Goal: Check status: Check status

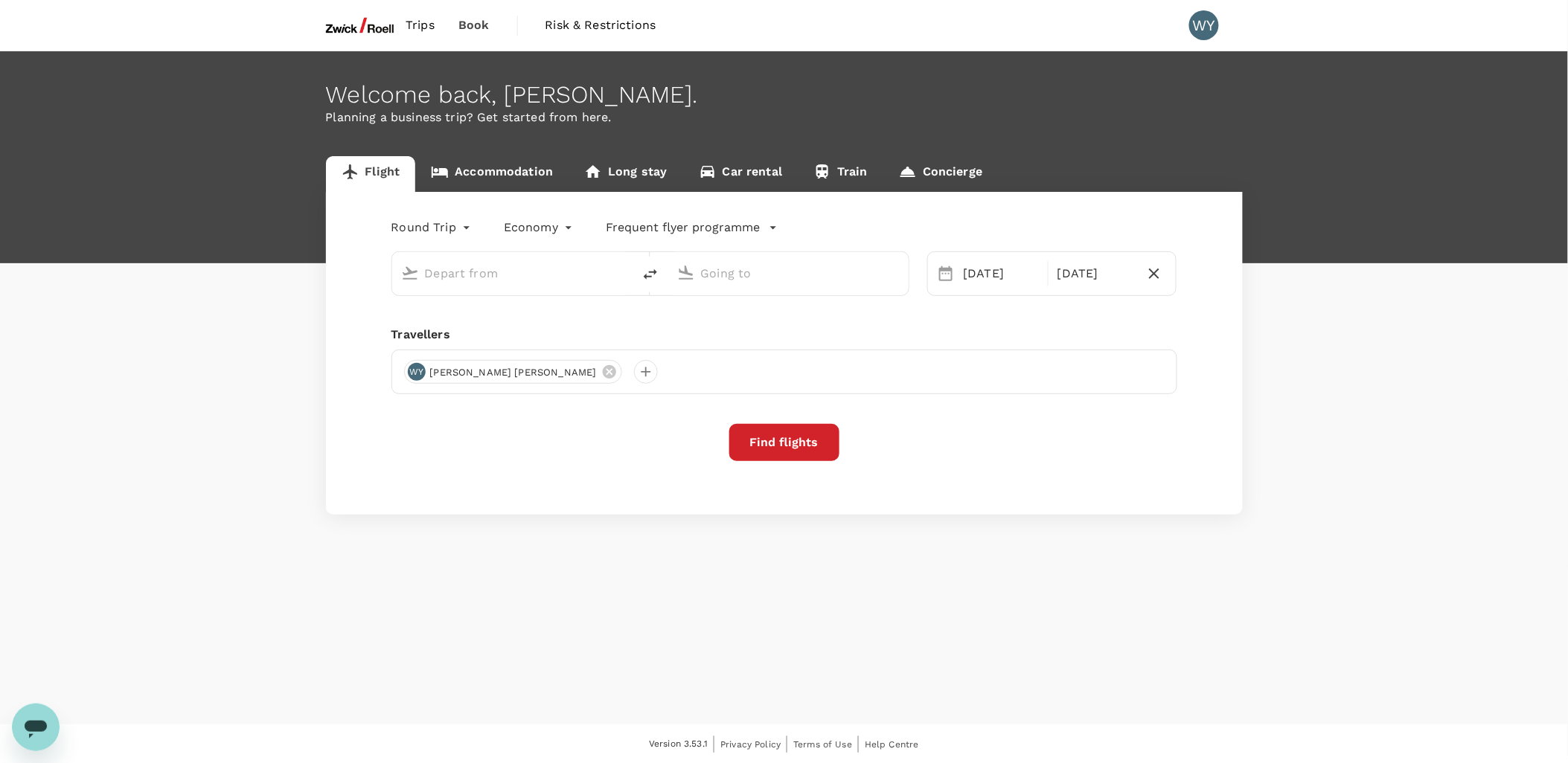
type input "Singapore Changi (SIN)"
type input "Penang Intl (PEN)"
type input "Singapore Changi (SIN)"
type input "Penang Intl (PEN)"
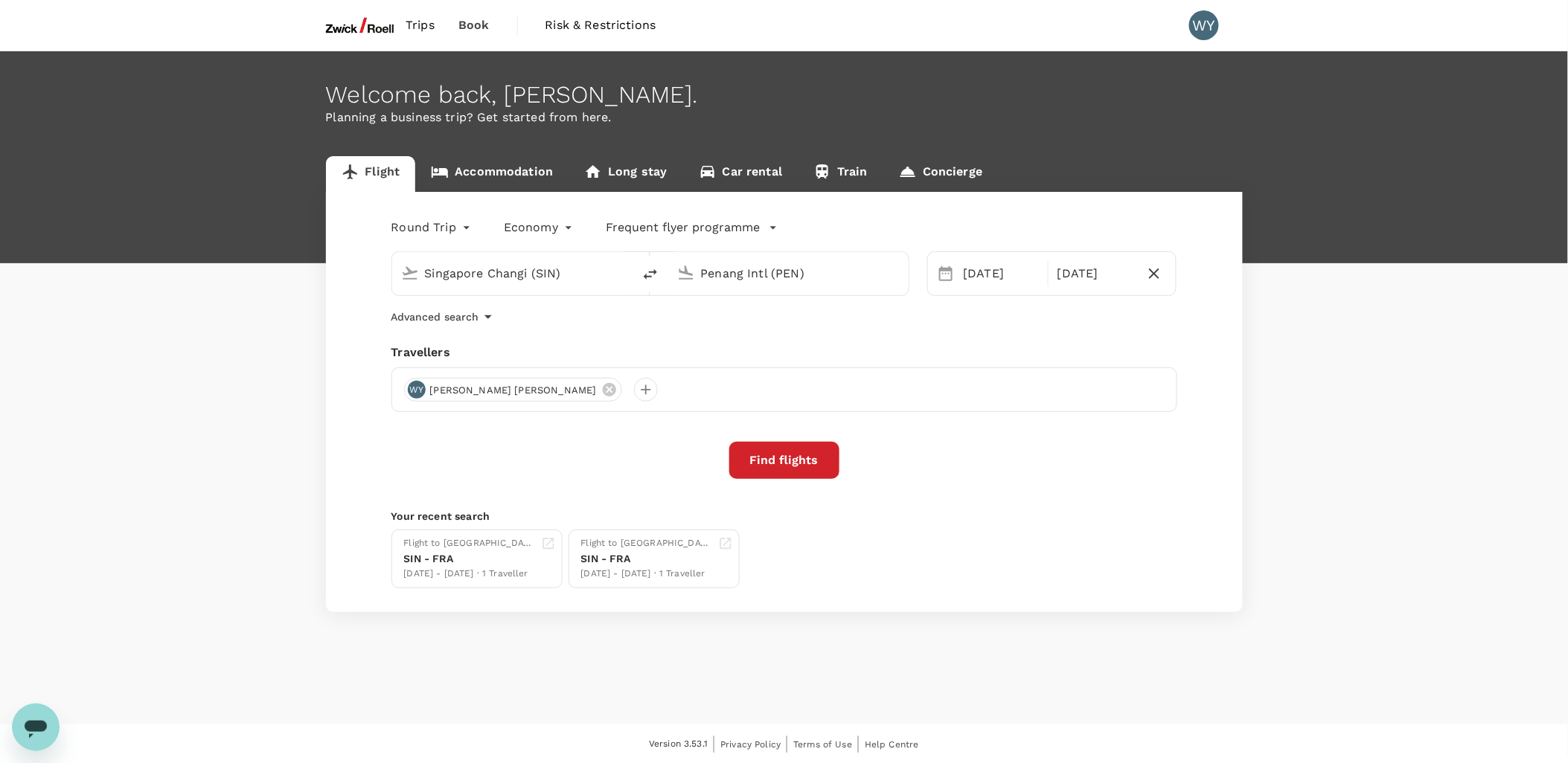
click at [38, 718] on icon "Open messaging window" at bounding box center [36, 726] width 27 height 27
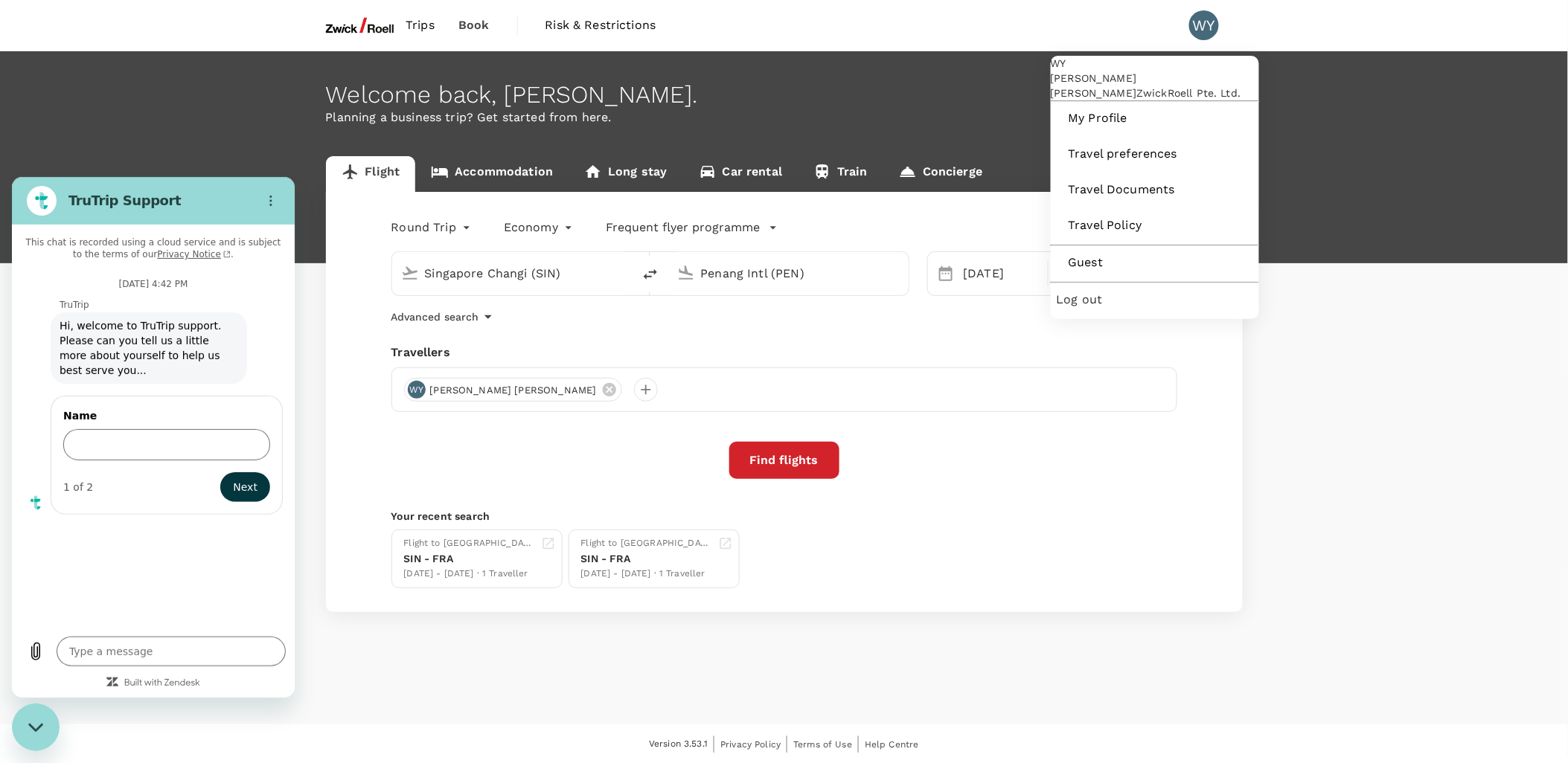
click at [1198, 26] on div "WY" at bounding box center [1203, 25] width 30 height 29
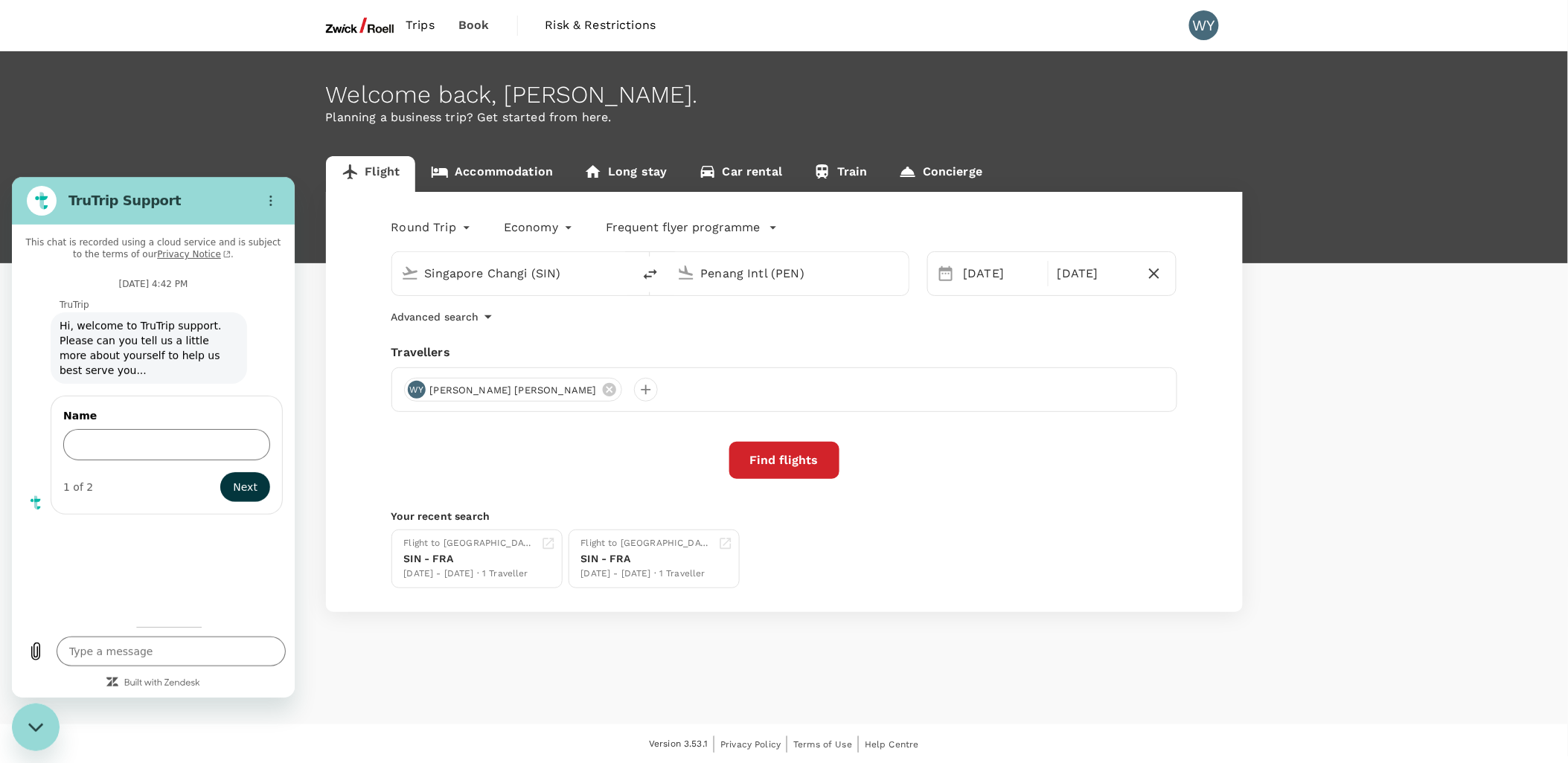
click at [1198, 26] on div "WY" at bounding box center [1203, 25] width 30 height 29
click at [423, 22] on span "Trips" at bounding box center [420, 25] width 29 height 18
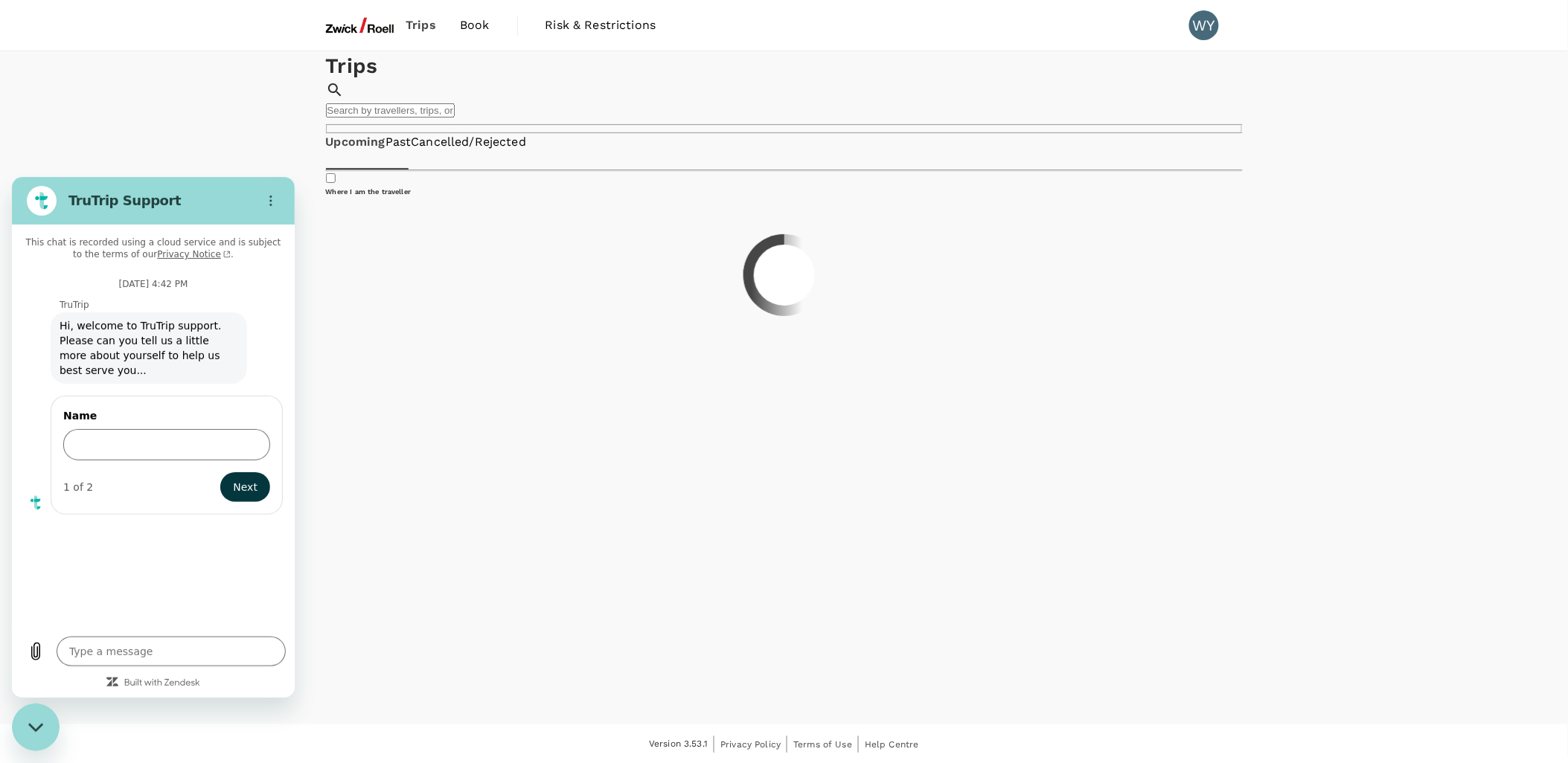
click at [39, 722] on icon "Close messaging window" at bounding box center [36, 726] width 15 height 10
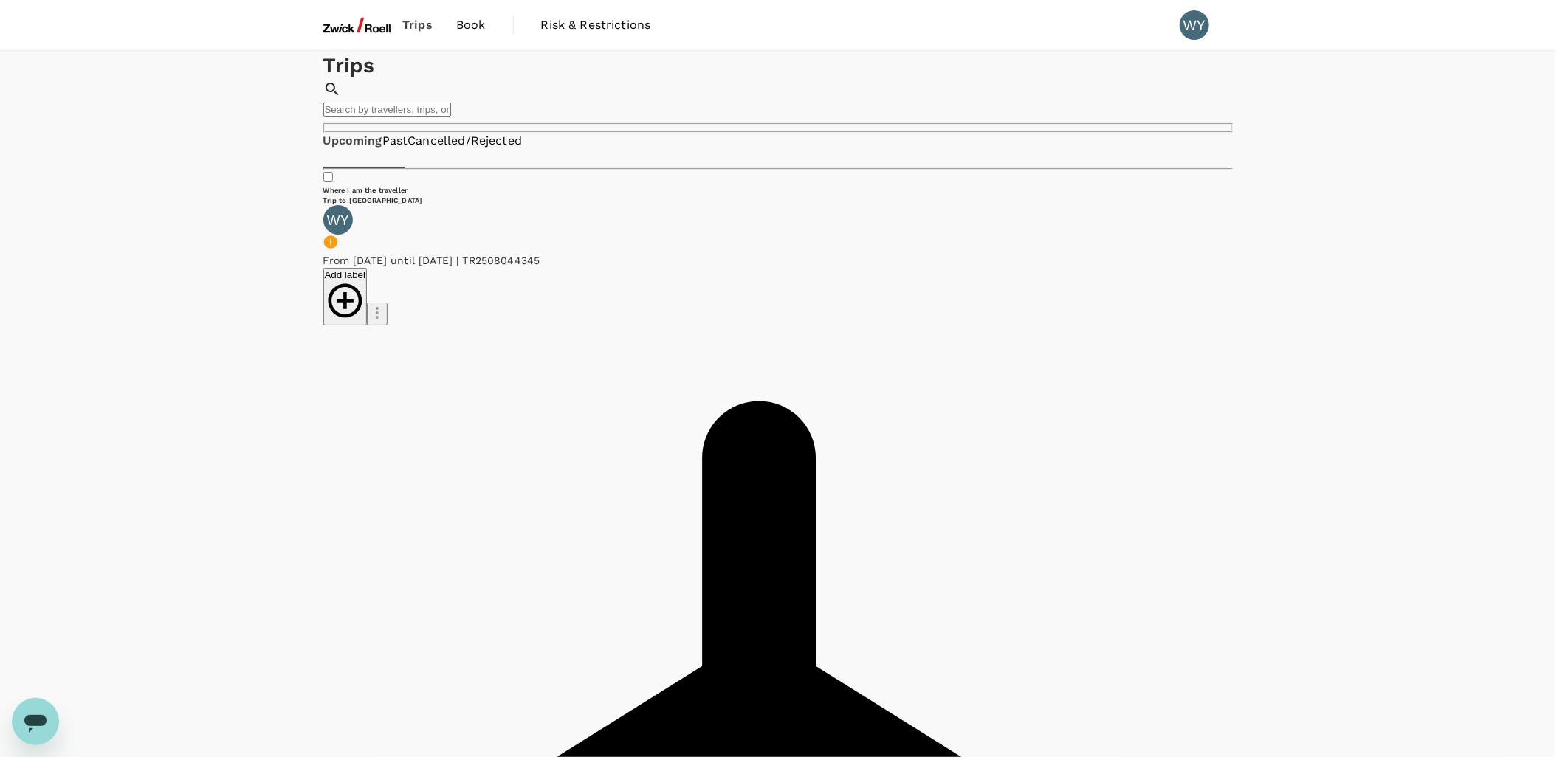
drag, startPoint x: 687, startPoint y: 404, endPoint x: 671, endPoint y: 408, distance: 16.5
drag, startPoint x: 671, startPoint y: 408, endPoint x: 618, endPoint y: 411, distance: 53.1
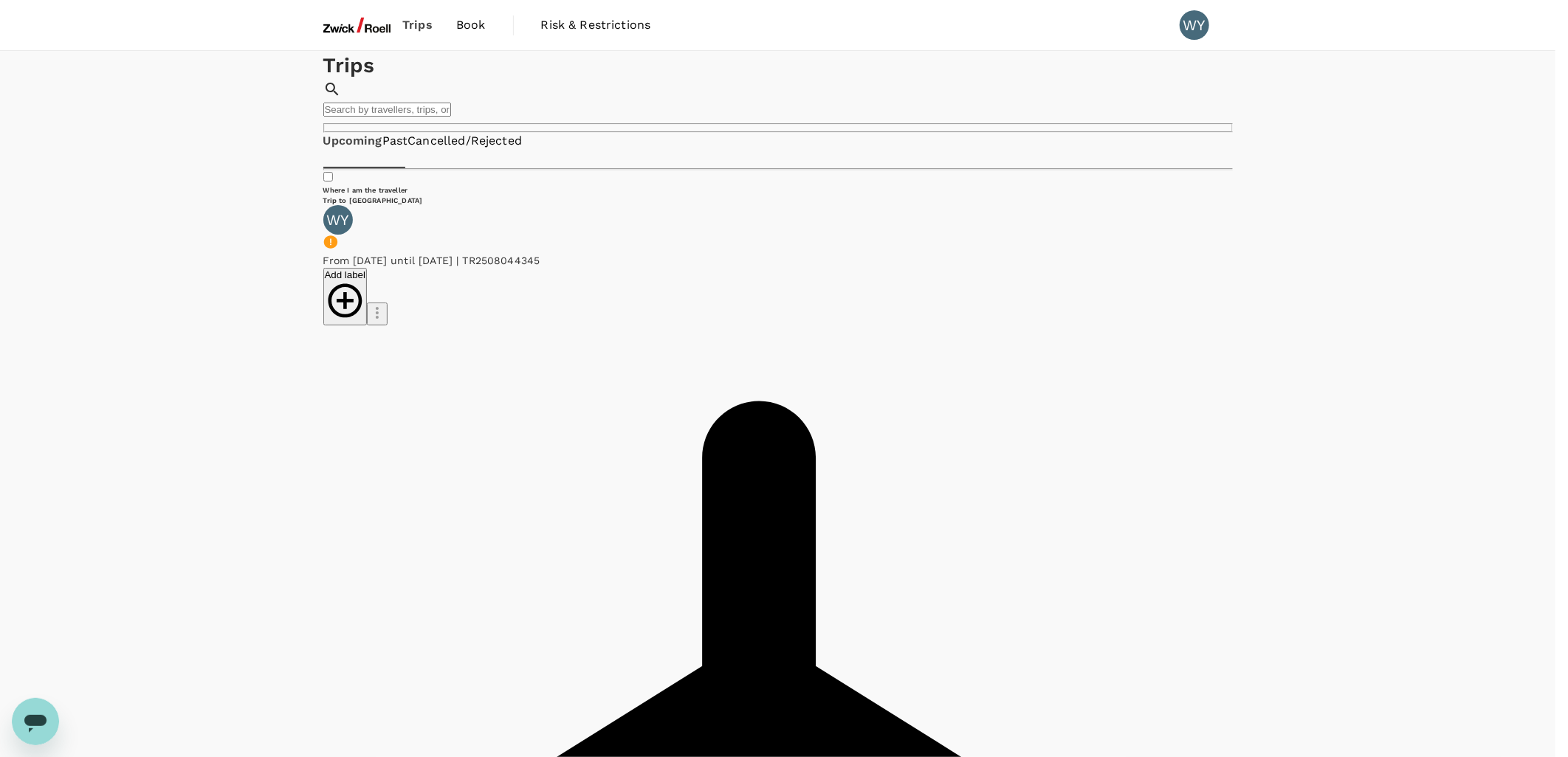
drag, startPoint x: 686, startPoint y: 433, endPoint x: 621, endPoint y: 430, distance: 65.1
drag, startPoint x: 621, startPoint y: 430, endPoint x: 676, endPoint y: 453, distance: 59.6
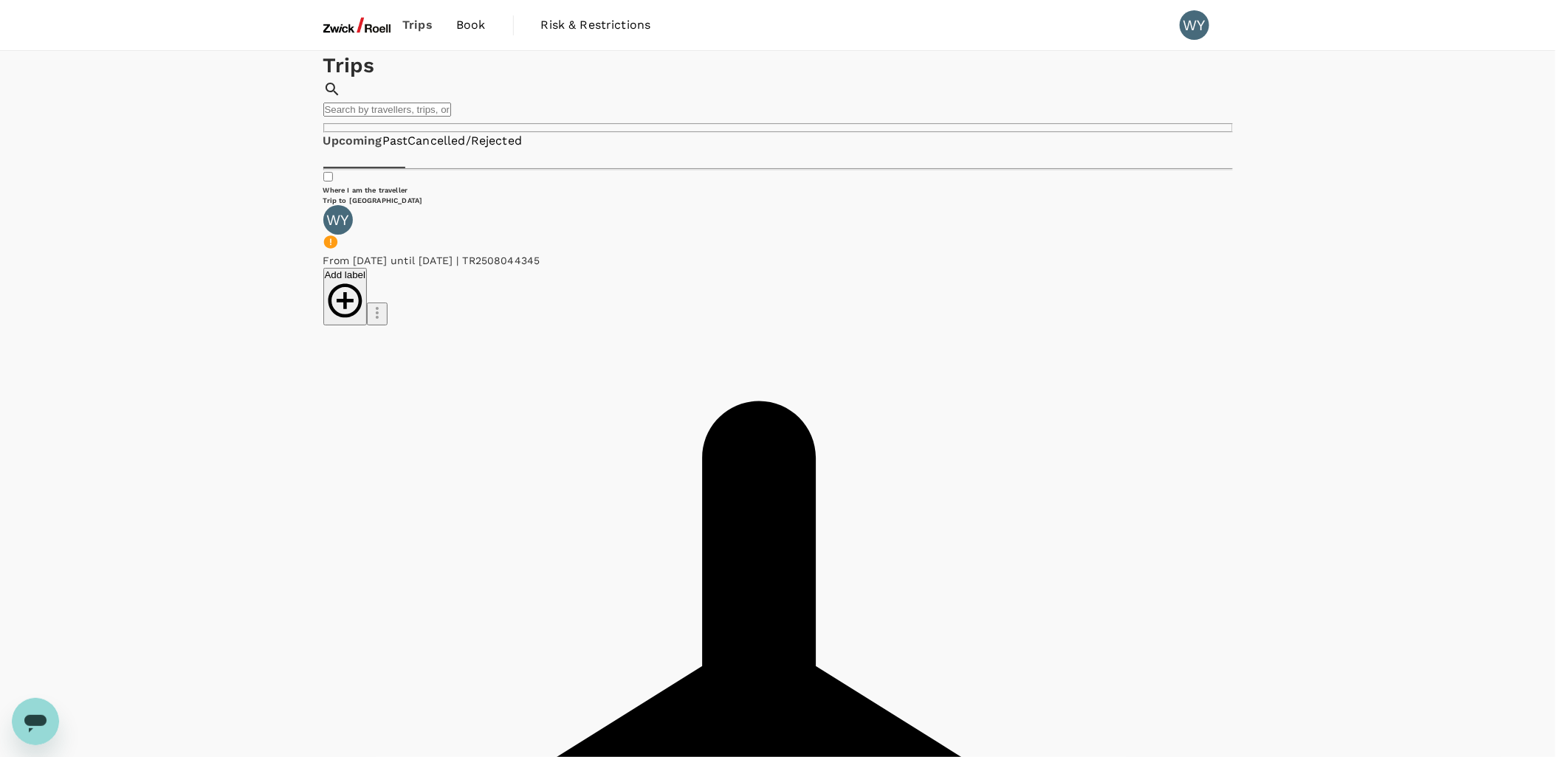
drag, startPoint x: 639, startPoint y: 566, endPoint x: 613, endPoint y: 563, distance: 26.2
drag, startPoint x: 613, startPoint y: 563, endPoint x: 681, endPoint y: 561, distance: 68.0
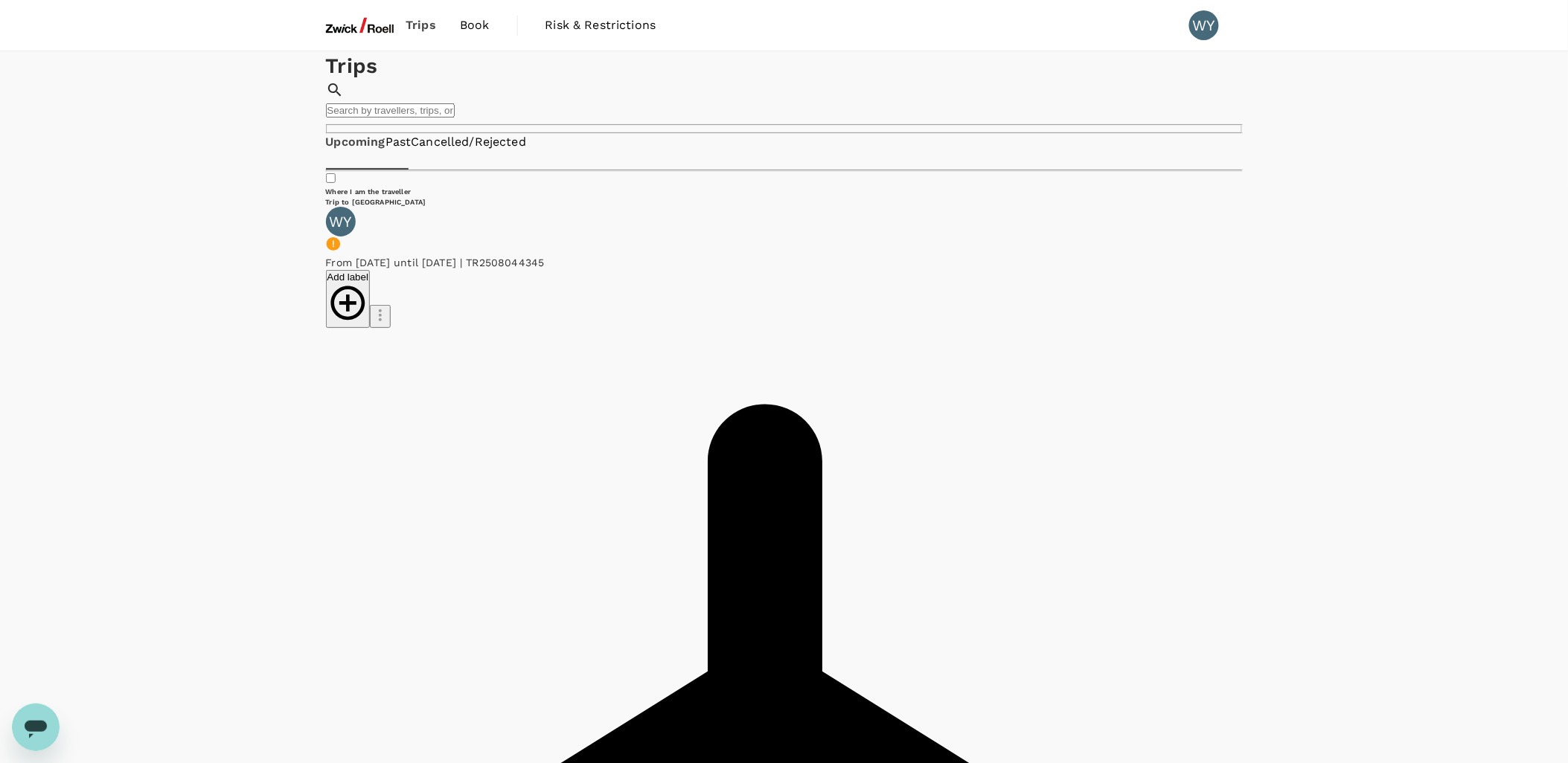
scroll to position [165, 0]
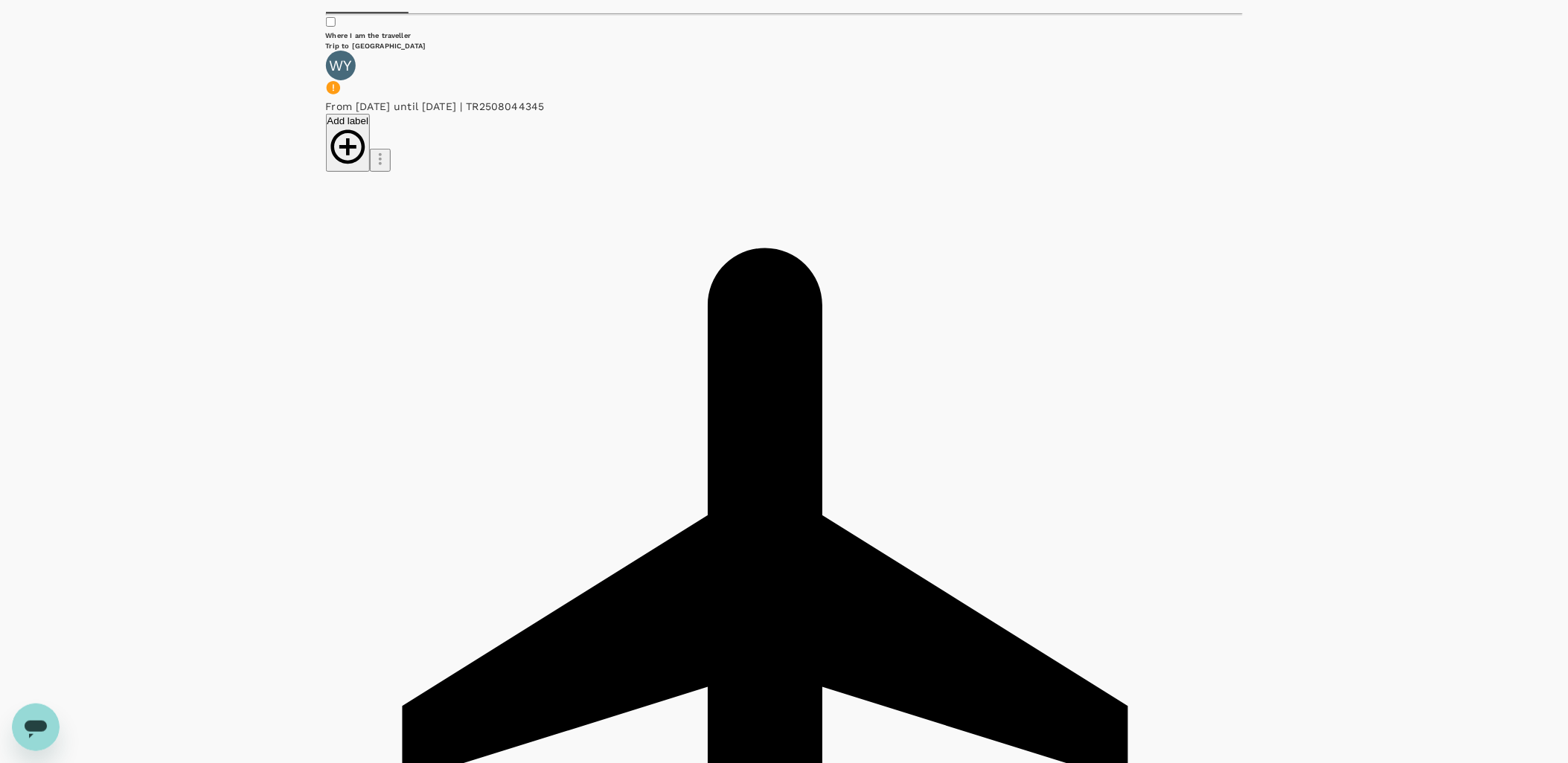
scroll to position [73, 0]
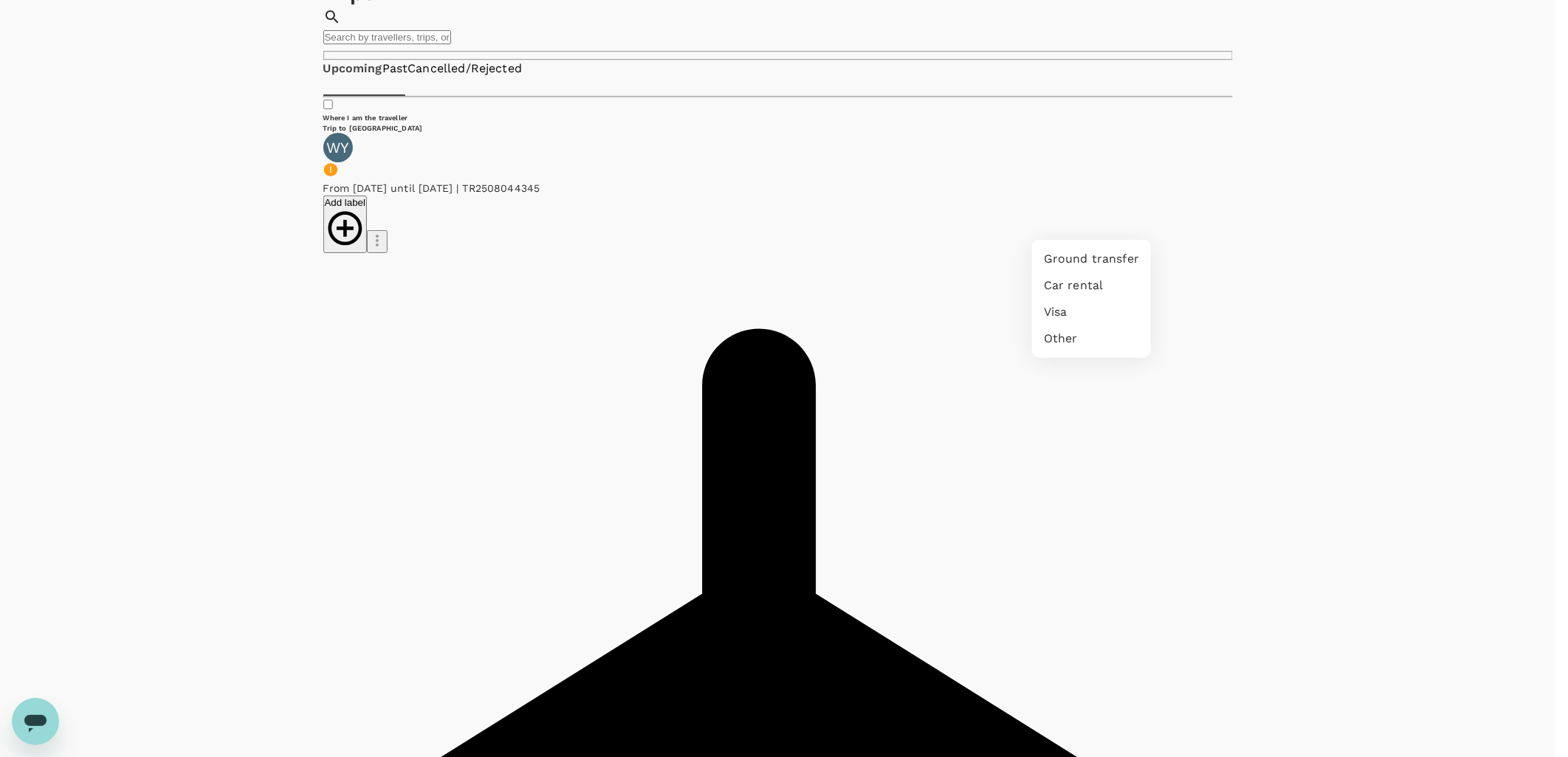
click at [1301, 342] on div at bounding box center [784, 378] width 1568 height 757
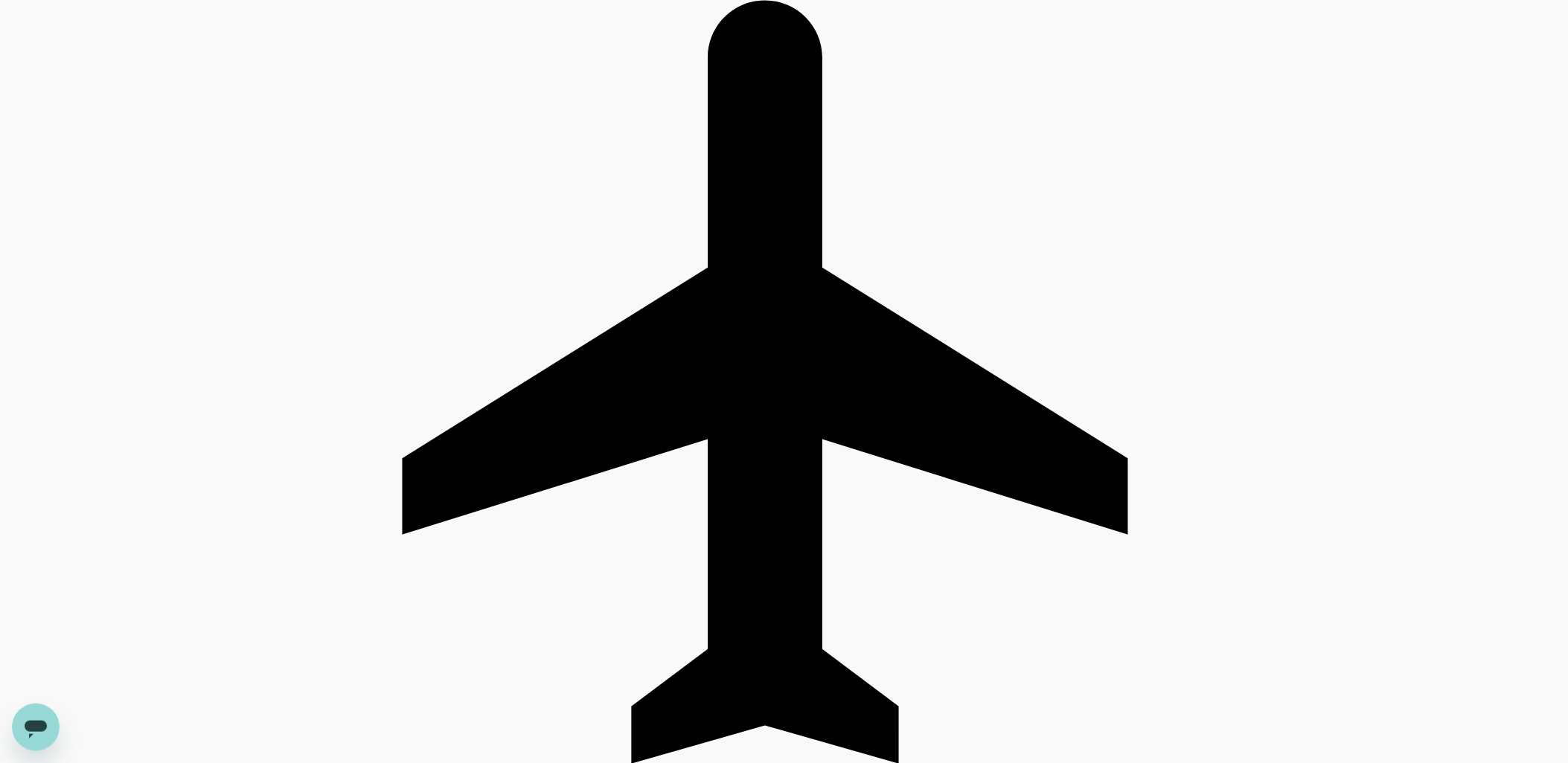
scroll to position [0, 0]
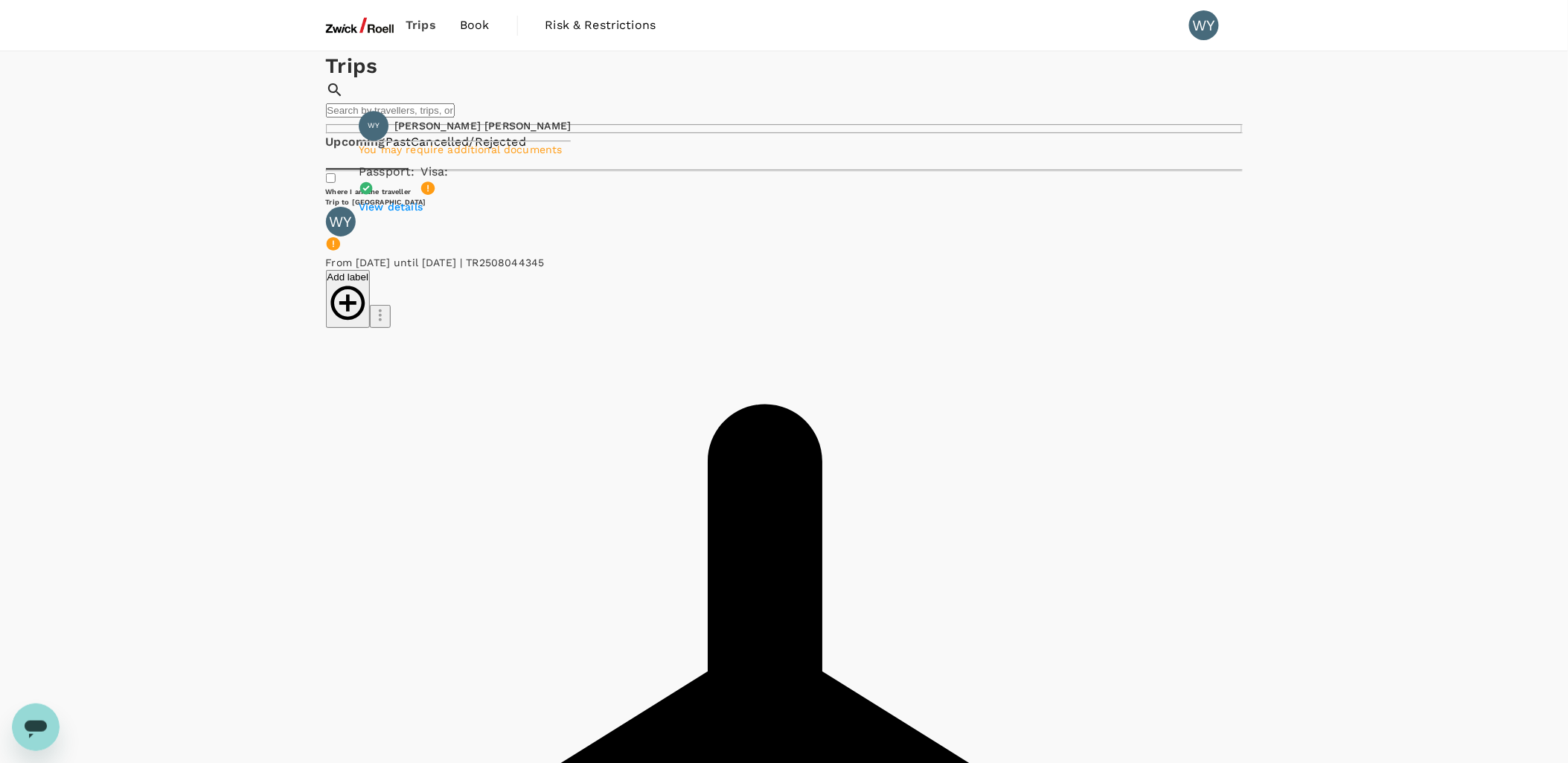
click at [400, 199] on div "View details" at bounding box center [464, 206] width 212 height 15
click at [400, 199] on p "View details" at bounding box center [464, 206] width 212 height 15
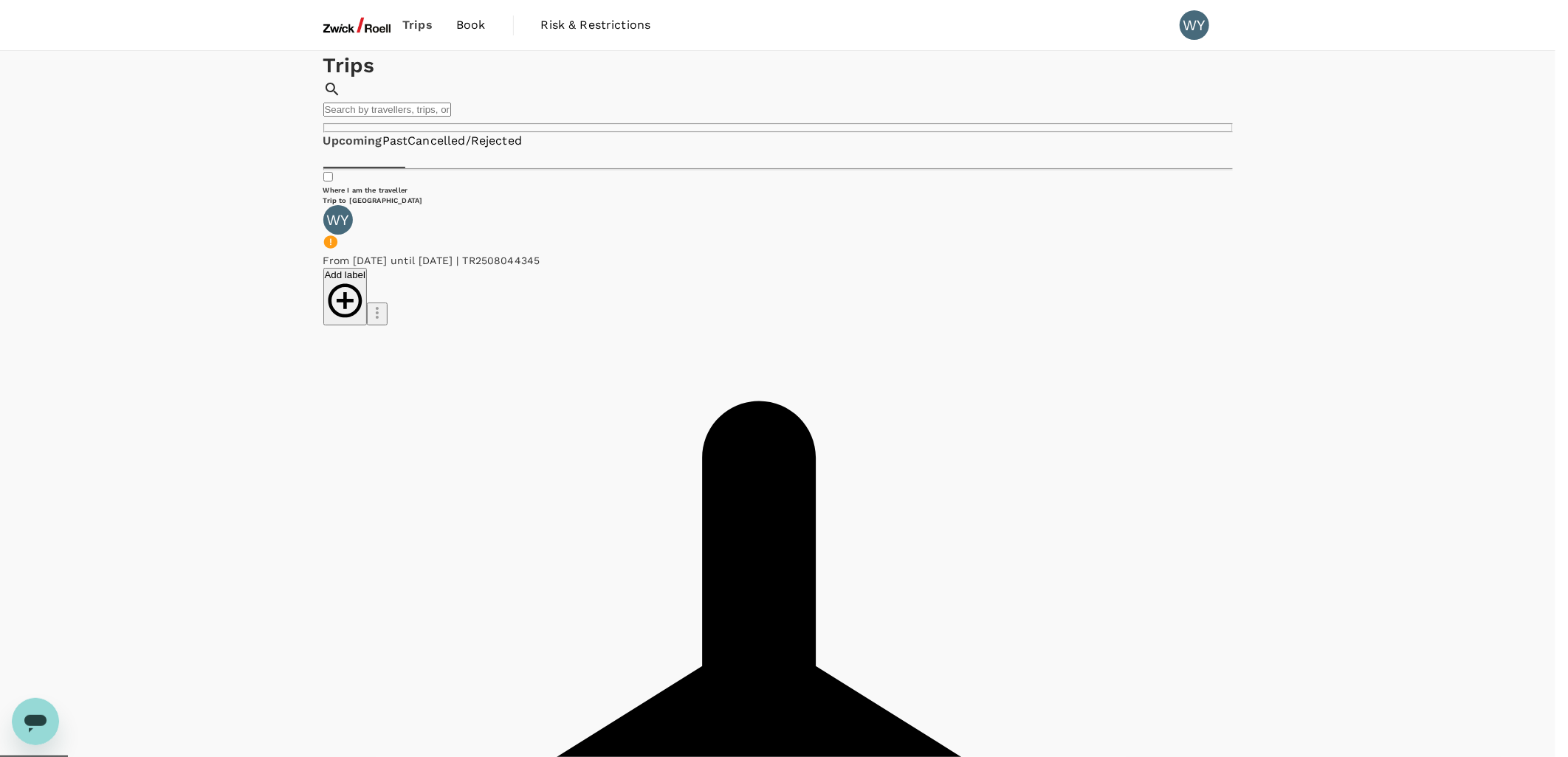
drag, startPoint x: 605, startPoint y: 441, endPoint x: 674, endPoint y: 444, distance: 69.1
drag, startPoint x: 521, startPoint y: 528, endPoint x: 798, endPoint y: 527, distance: 277.0
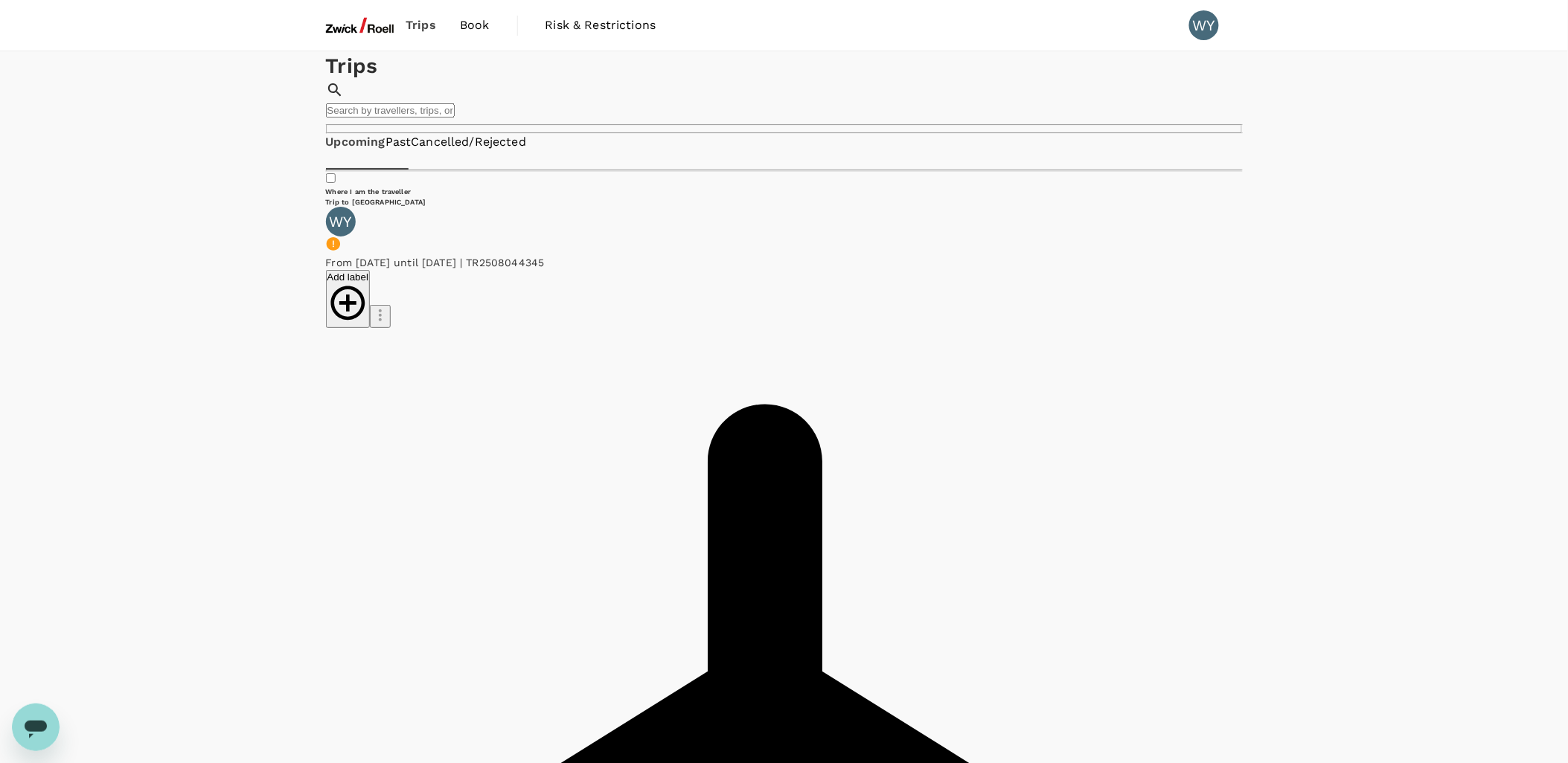
click at [526, 151] on link "Cancelled/Rejected" at bounding box center [468, 142] width 115 height 17
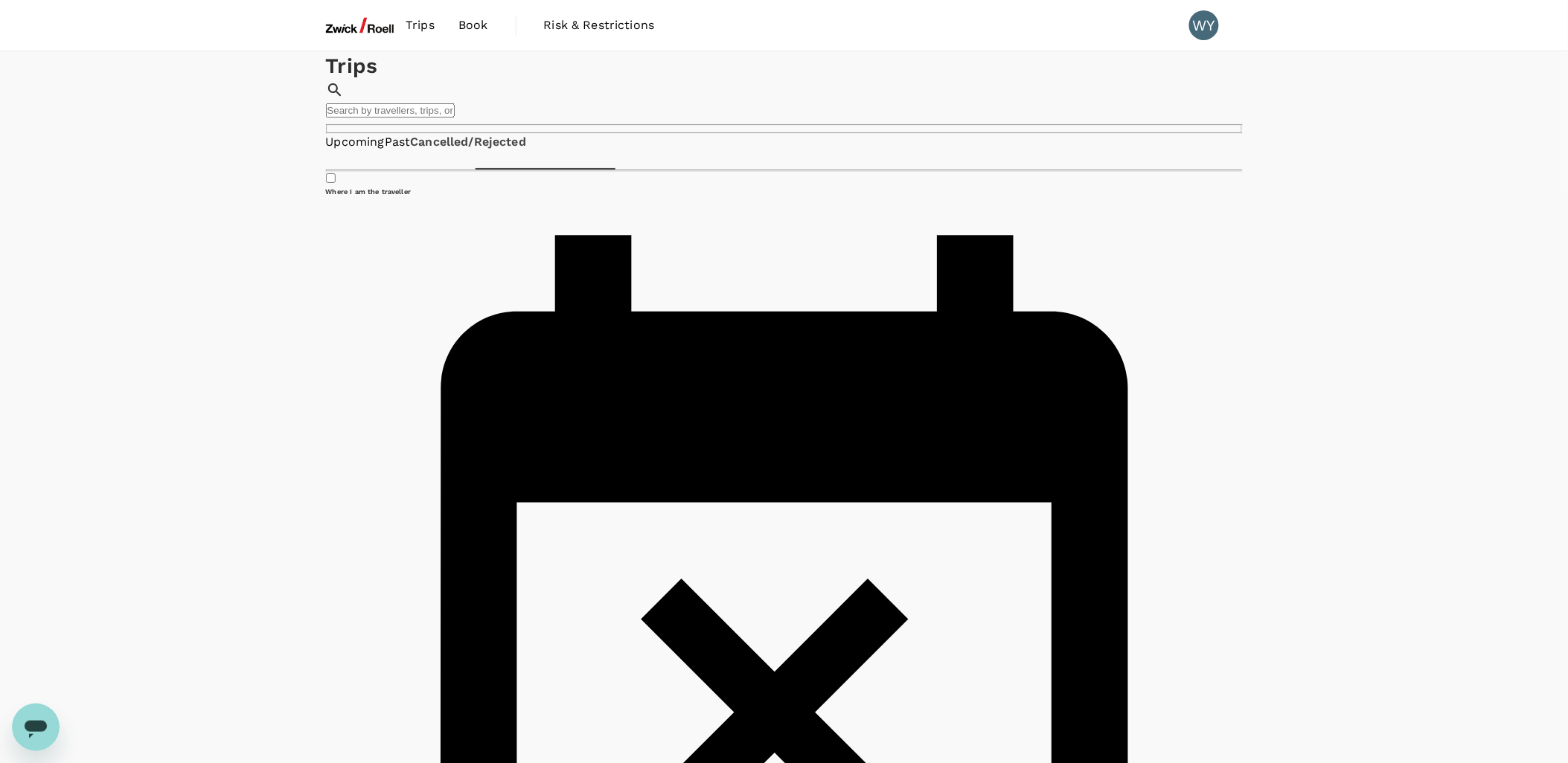
click at [410, 151] on link "Past" at bounding box center [397, 142] width 26 height 17
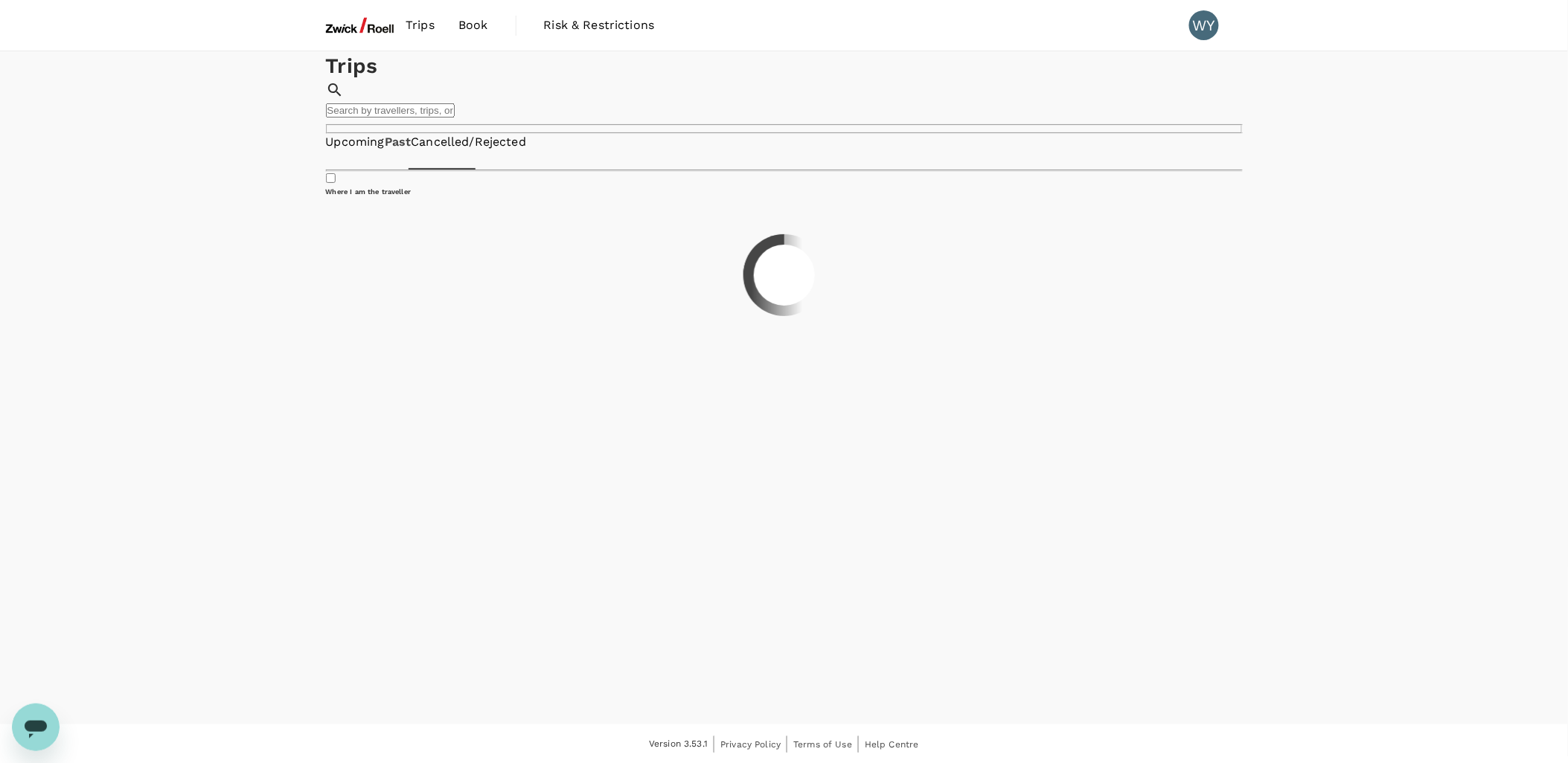
click at [352, 151] on link "Upcoming" at bounding box center [356, 142] width 59 height 17
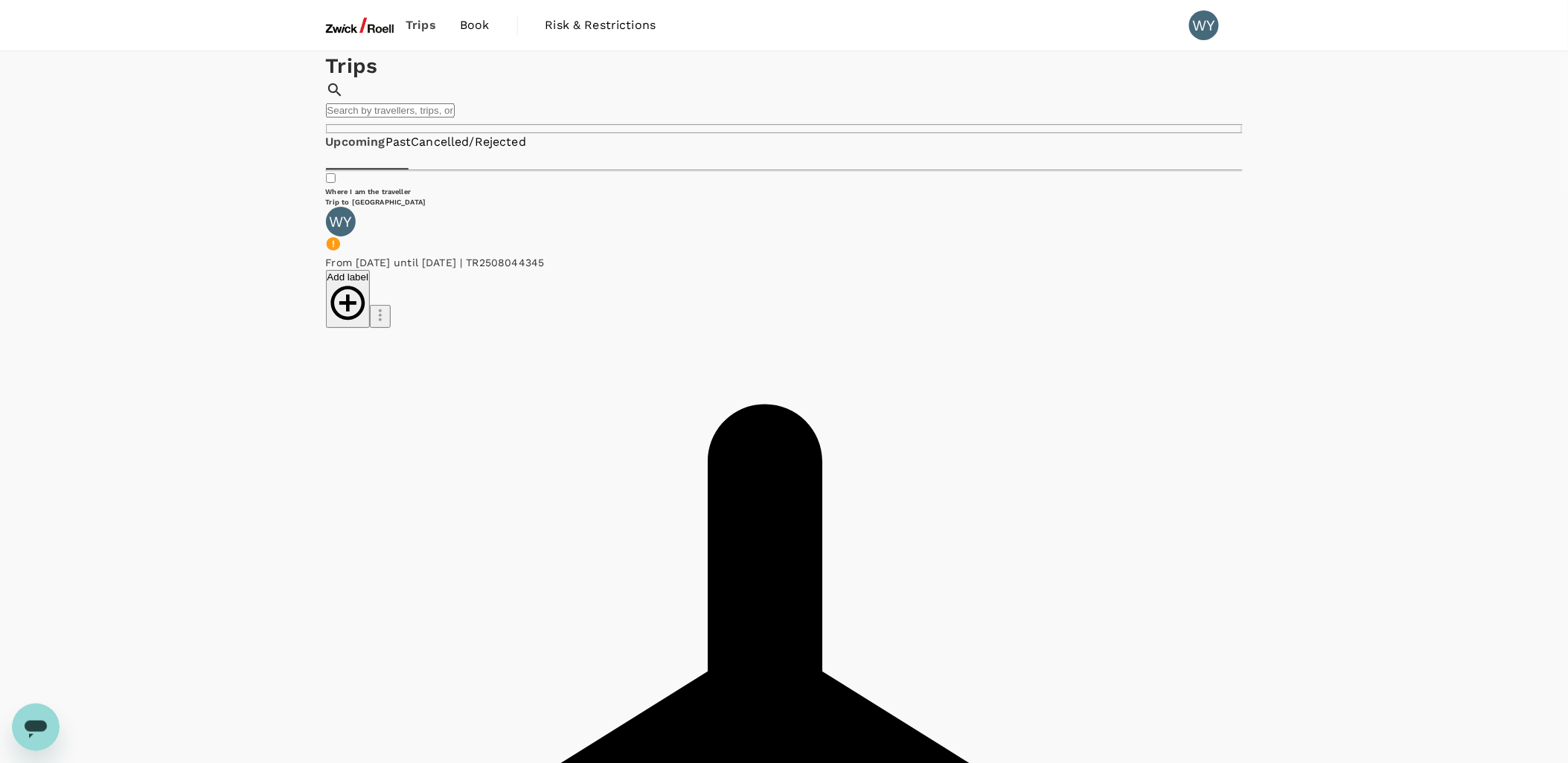
type textarea "x"
click at [1106, 308] on span "Log out" at bounding box center [1155, 299] width 197 height 18
